Goal: Information Seeking & Learning: Learn about a topic

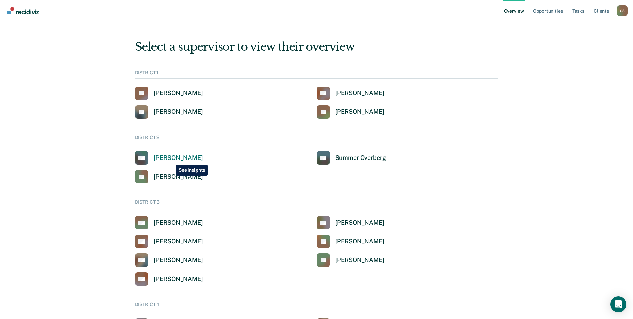
click at [171, 159] on div "[PERSON_NAME]" at bounding box center [178, 158] width 49 height 8
click at [184, 179] on div "[PERSON_NAME]" at bounding box center [178, 177] width 49 height 8
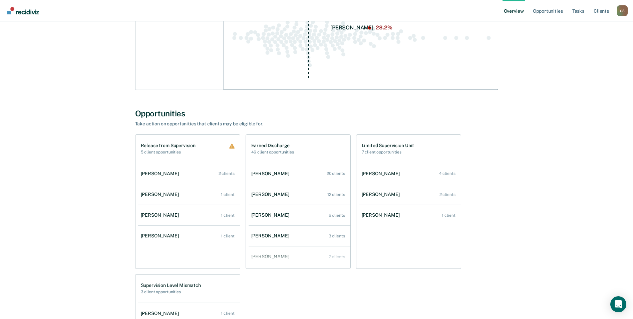
scroll to position [467, 0]
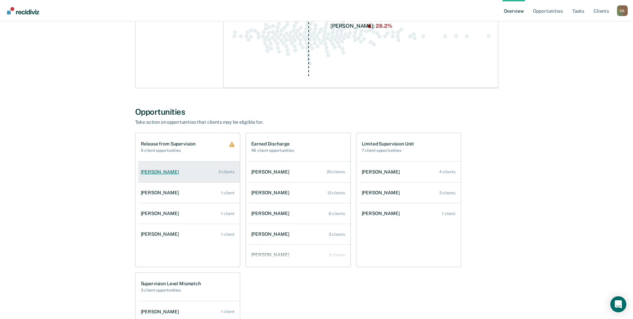
click at [213, 167] on link "[PERSON_NAME] 2 clients" at bounding box center [189, 171] width 102 height 19
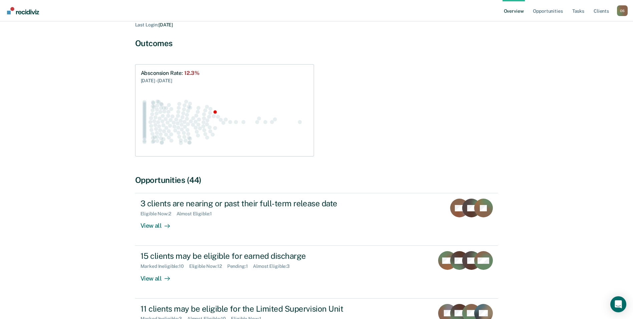
scroll to position [100, 0]
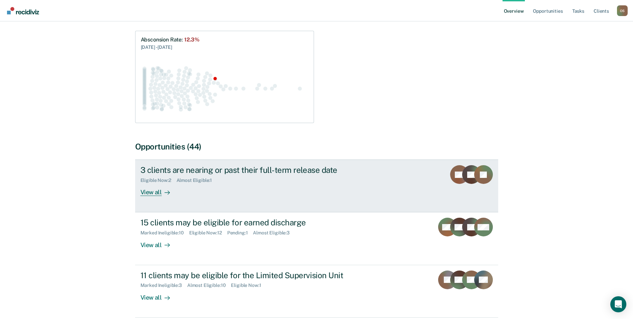
click at [156, 183] on div "View all" at bounding box center [159, 189] width 37 height 13
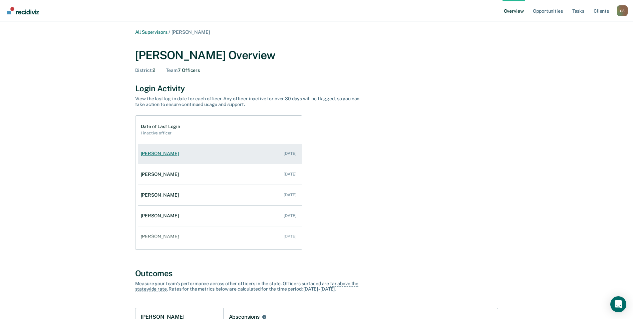
scroll to position [33, 0]
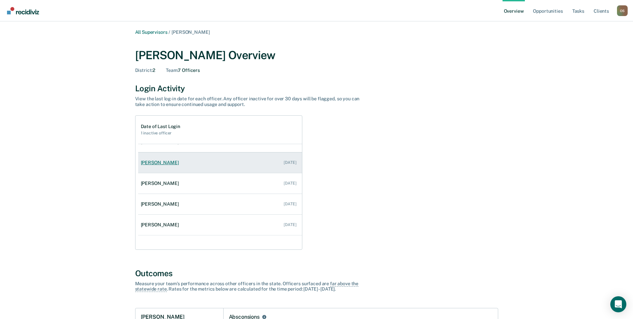
click at [167, 163] on div "[PERSON_NAME]" at bounding box center [161, 163] width 41 height 6
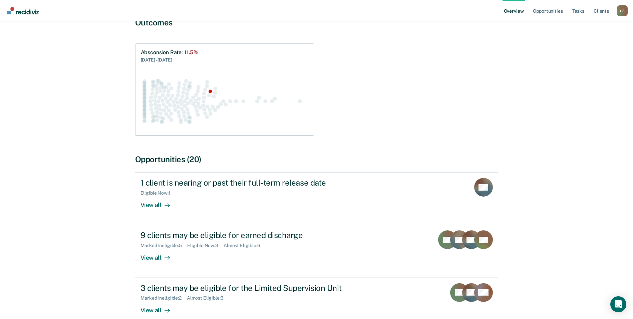
scroll to position [100, 0]
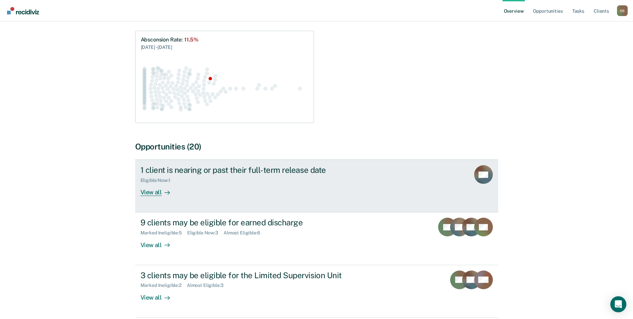
click at [155, 183] on div "View all" at bounding box center [159, 189] width 37 height 13
